Goal: Transaction & Acquisition: Purchase product/service

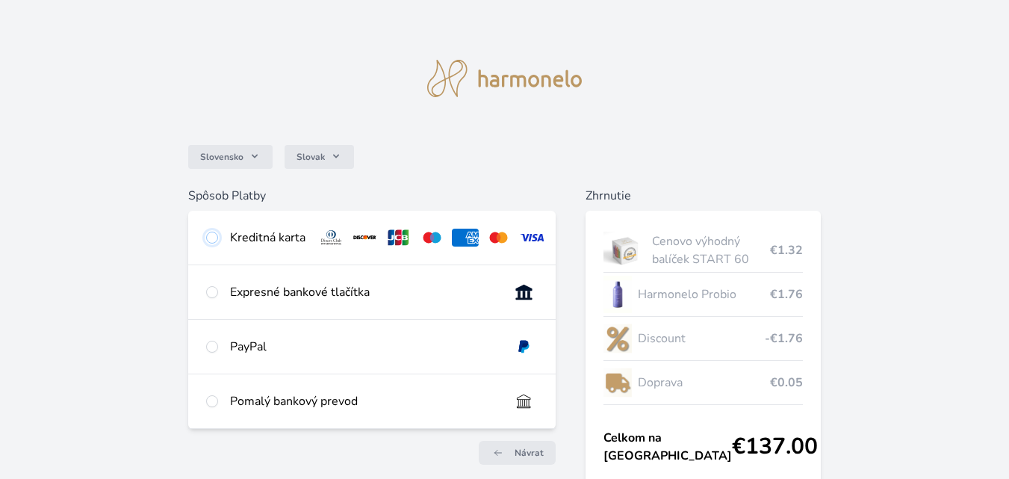
click at [208, 241] on input "radio" at bounding box center [212, 238] width 12 height 12
radio input "true"
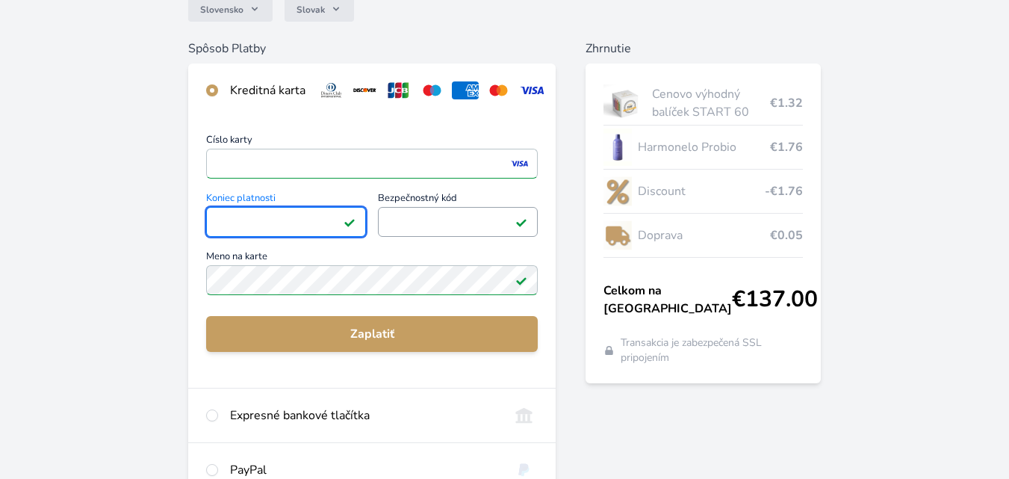
scroll to position [149, 0]
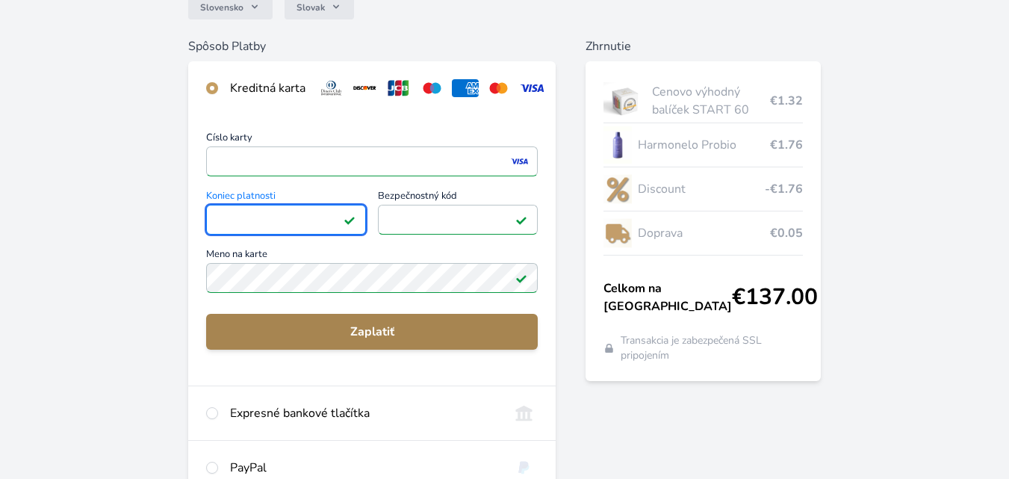
click at [418, 341] on span "Zaplatiť" at bounding box center [372, 332] width 308 height 18
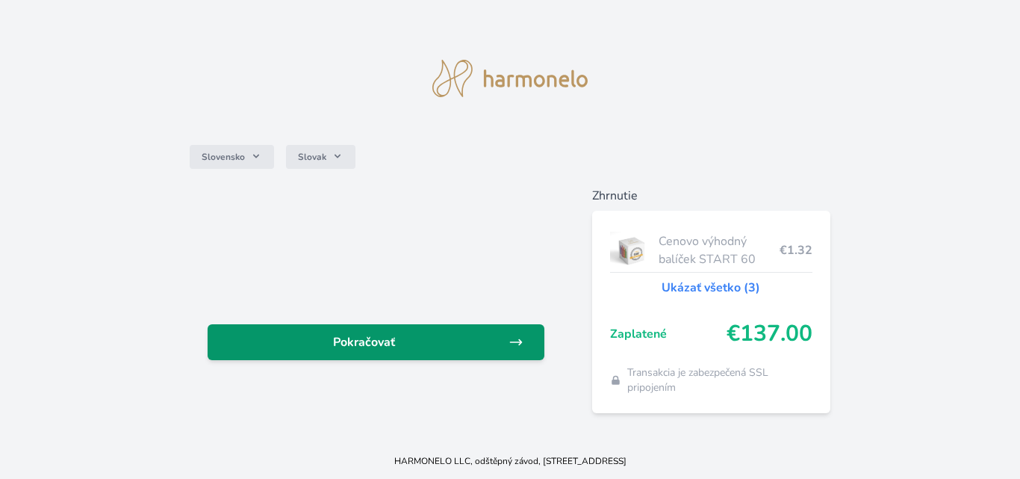
click at [445, 346] on span "Pokračovať" at bounding box center [364, 342] width 288 height 18
